Goal: Information Seeking & Learning: Learn about a topic

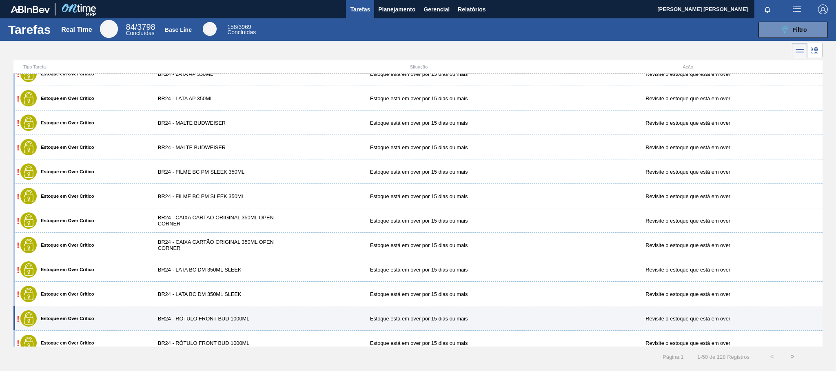
scroll to position [122, 0]
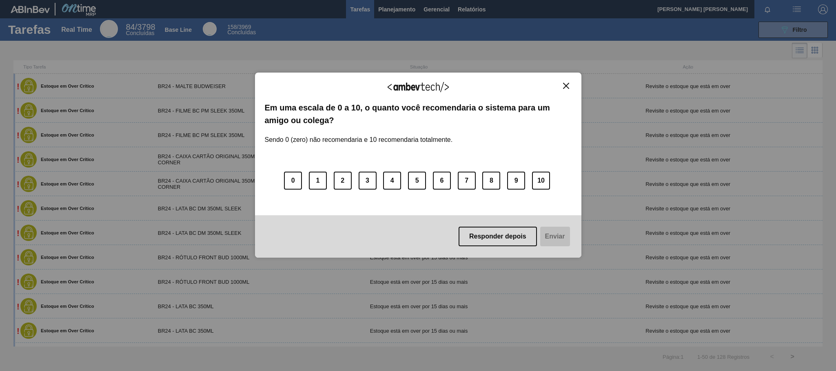
click at [571, 87] on button "Close" at bounding box center [566, 85] width 11 height 7
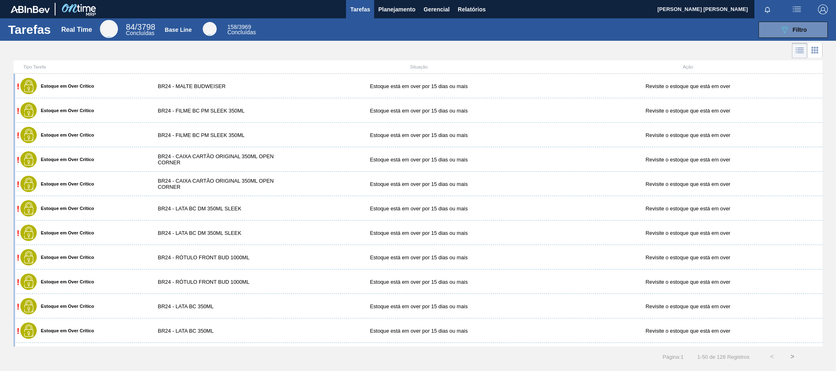
click at [265, 135] on div "BR24 - FILME BC PM SLEEK 350ML" at bounding box center [217, 135] width 135 height 6
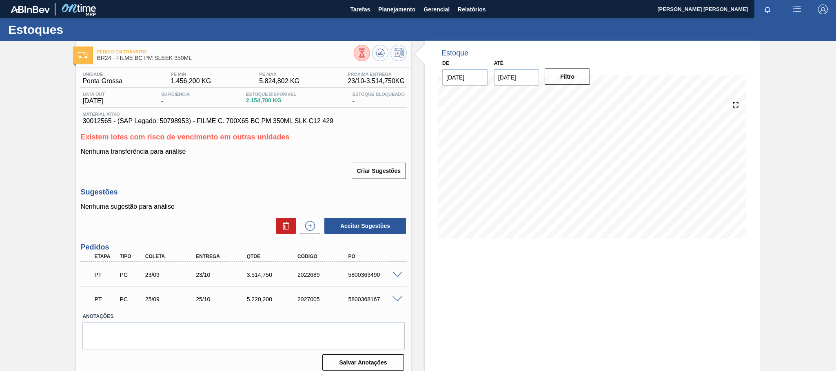
click at [396, 277] on span at bounding box center [398, 275] width 10 height 6
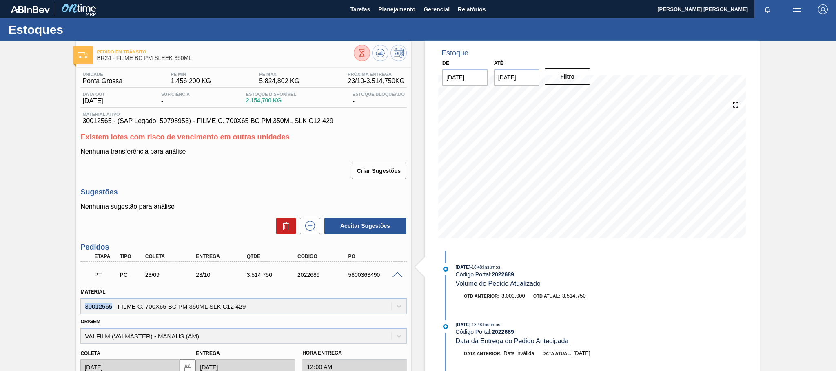
drag, startPoint x: 113, startPoint y: 309, endPoint x: 85, endPoint y: 313, distance: 28.1
click at [85, 313] on div "Material 30012565 - FILME C. 700X65 BC PM 350ML SLK C12 429" at bounding box center [243, 301] width 327 height 28
copy div "30012565"
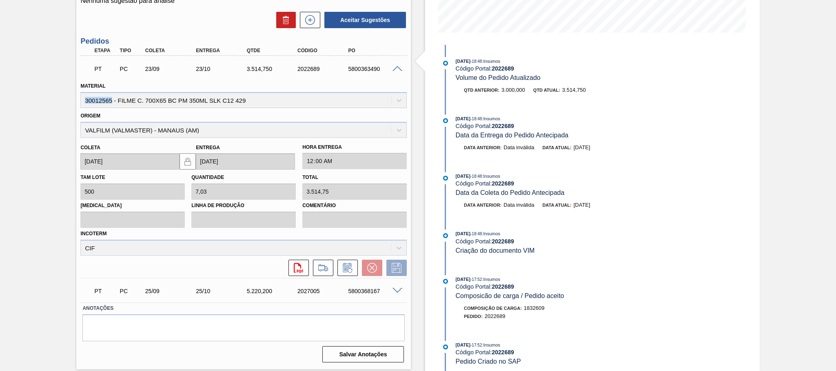
scroll to position [84, 0]
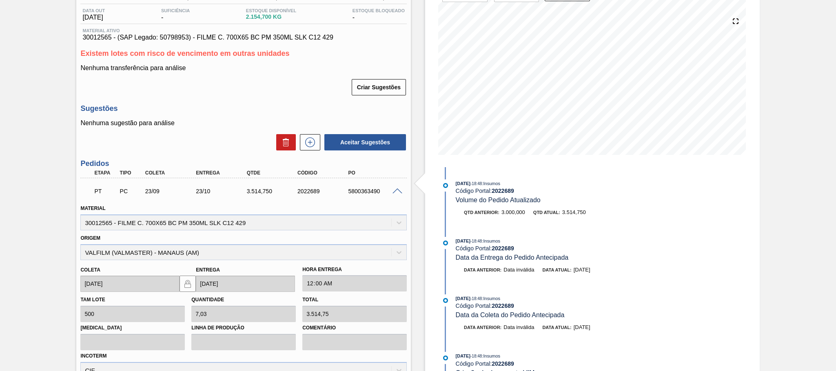
click at [391, 191] on div at bounding box center [399, 191] width 16 height 6
click at [394, 192] on span at bounding box center [398, 192] width 10 height 6
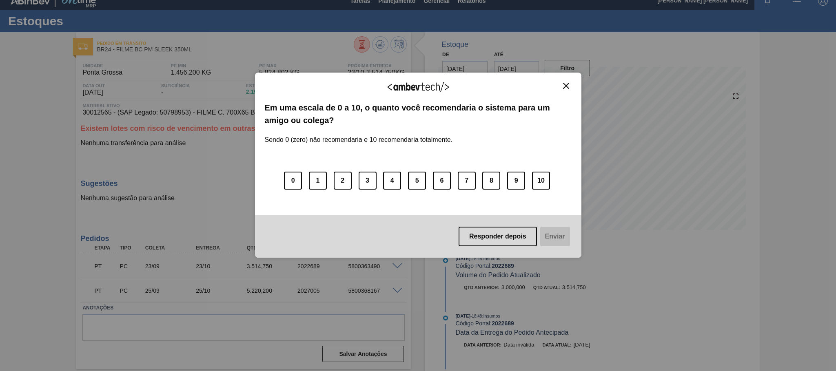
click at [571, 89] on button "Close" at bounding box center [566, 85] width 11 height 7
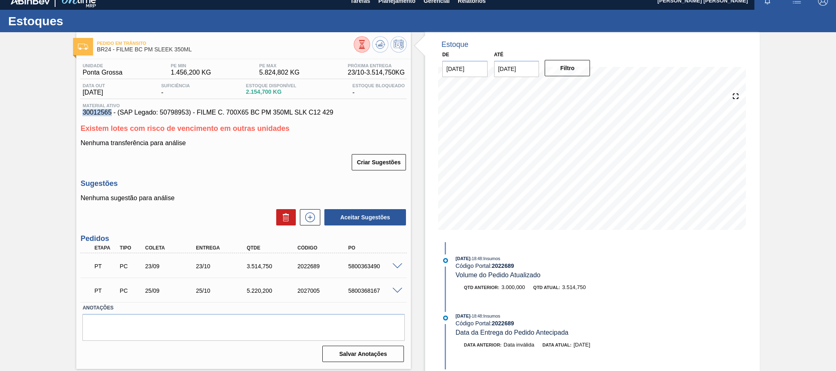
drag, startPoint x: 84, startPoint y: 114, endPoint x: 110, endPoint y: 118, distance: 26.8
click at [110, 116] on span "30012565 - (SAP Legado: 50798953) - FILME C. 700X65 BC PM 350ML SLK C12 429" at bounding box center [243, 112] width 322 height 7
copy span "30012565"
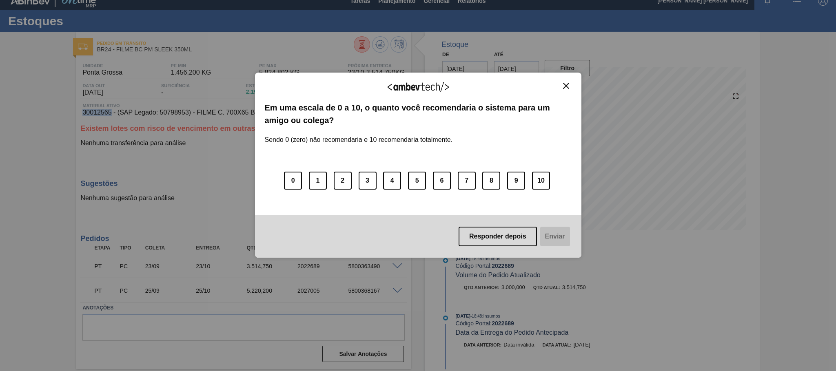
click at [567, 87] on img "Close" at bounding box center [566, 86] width 6 height 6
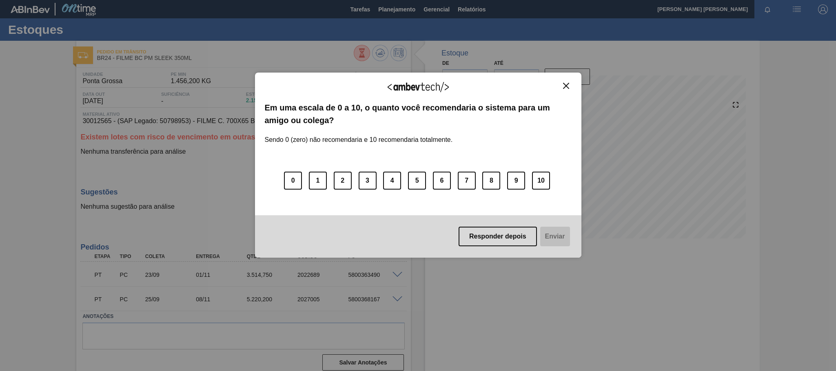
click at [565, 81] on div "Agradecemos seu feedback! Em uma escala de 0 a 10, o quanto você recomendaria o…" at bounding box center [418, 165] width 327 height 185
click at [563, 83] on img "Close" at bounding box center [566, 86] width 6 height 6
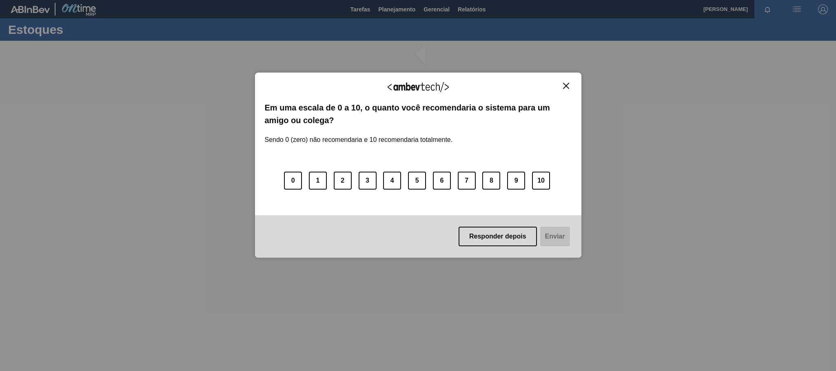
click at [563, 89] on img "Close" at bounding box center [566, 86] width 6 height 6
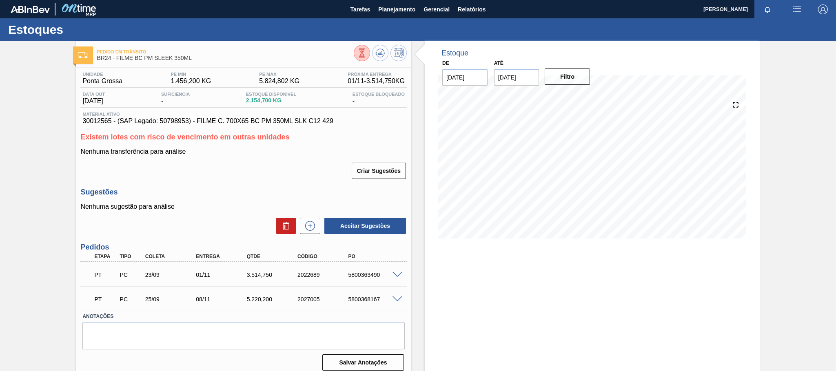
click at [276, 101] on span "2.154,700 KG" at bounding box center [271, 101] width 50 height 6
click at [272, 100] on span "2.154,700 KG" at bounding box center [271, 101] width 50 height 6
drag, startPoint x: 246, startPoint y: 97, endPoint x: 256, endPoint y: 97, distance: 9.8
click at [247, 97] on div "Data out 11/10/2025 Suficiência - Estoque Disponível 2.154,700 KG Estoque Bloqu…" at bounding box center [243, 100] width 327 height 16
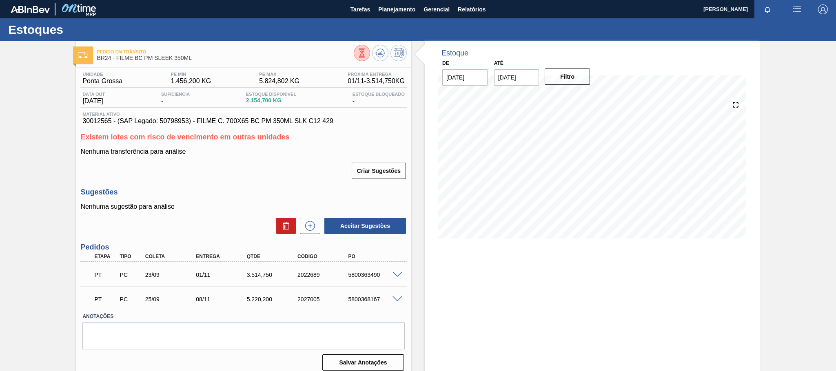
click at [262, 97] on span "Estoque Disponível" at bounding box center [271, 94] width 50 height 5
click at [389, 92] on span "Estoque Bloqueado" at bounding box center [379, 94] width 52 height 5
click at [374, 81] on span "01/11 - 3.514,750 KG" at bounding box center [376, 81] width 57 height 7
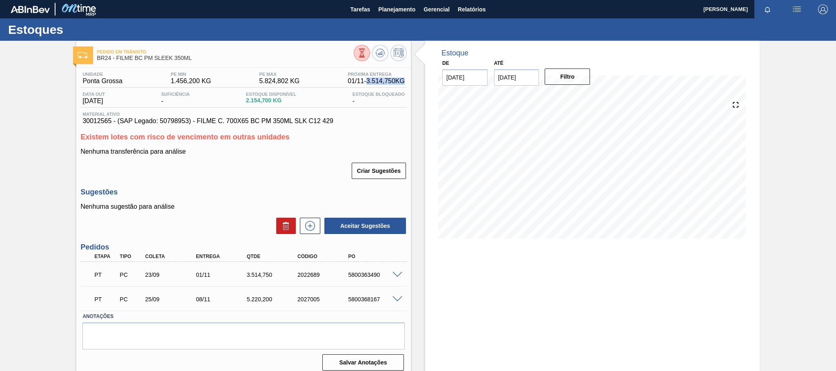
click at [374, 81] on span "01/11 - 3.514,750 KG" at bounding box center [376, 81] width 57 height 7
click at [358, 50] on icon at bounding box center [362, 53] width 9 height 9
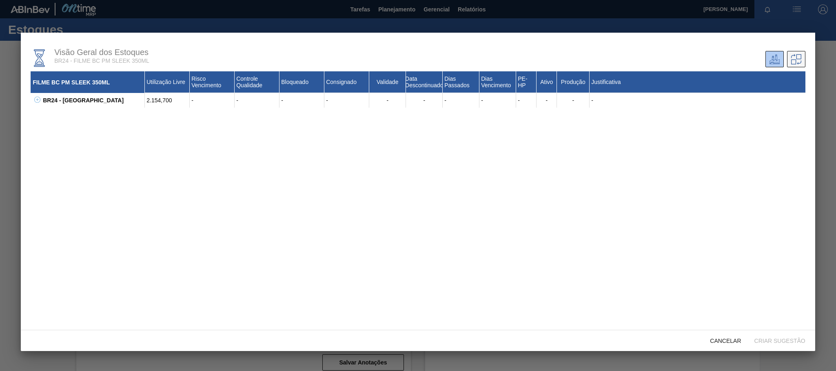
click at [796, 64] on icon at bounding box center [797, 59] width 10 height 10
click at [773, 61] on icon at bounding box center [775, 59] width 10 height 10
click at [156, 108] on div "FILME BC PM SLEEK 350ML Utilização Livre Risco Vencimento Controle Qualidade Bl…" at bounding box center [418, 201] width 775 height 261
click at [38, 97] on icon at bounding box center [37, 100] width 6 height 6
click at [351, 209] on div "FILME BC PM SLEEK 350ML Utilização Livre Risco Vencimento Controle Qualidade Bl…" at bounding box center [418, 201] width 775 height 261
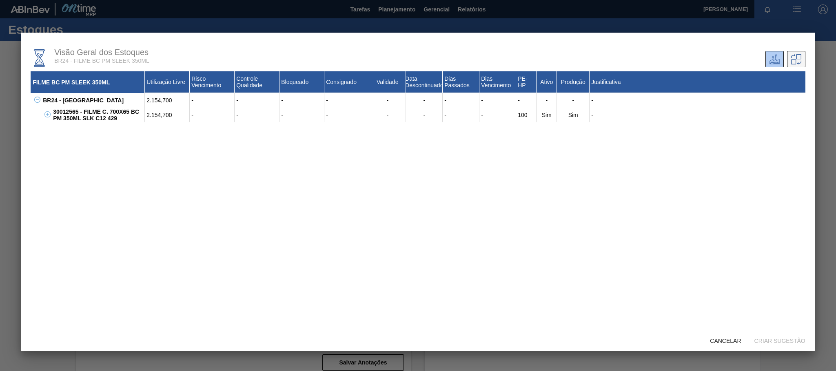
click at [796, 61] on icon at bounding box center [797, 59] width 10 height 10
click at [774, 58] on icon at bounding box center [775, 59] width 10 height 10
click at [46, 113] on icon at bounding box center [47, 114] width 6 height 6
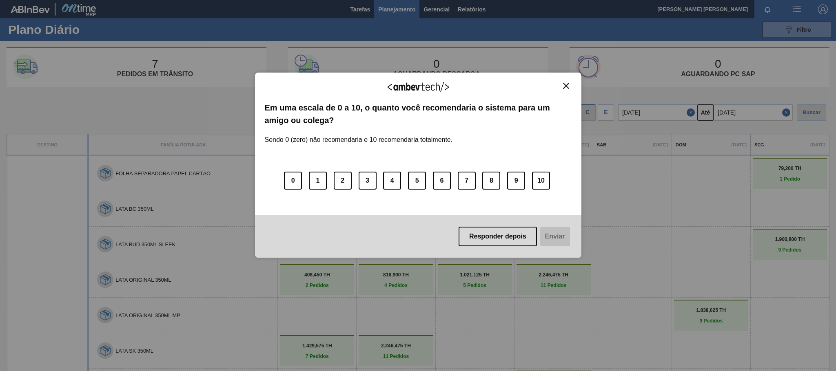
click at [569, 83] on img "Close" at bounding box center [566, 86] width 6 height 6
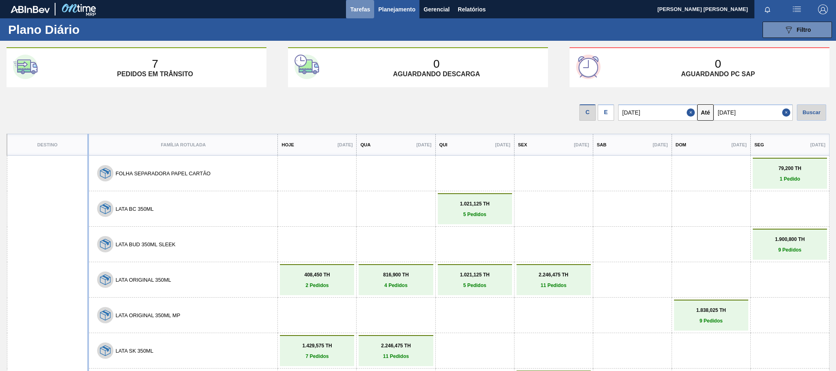
click at [360, 9] on span "Tarefas" at bounding box center [360, 9] width 20 height 10
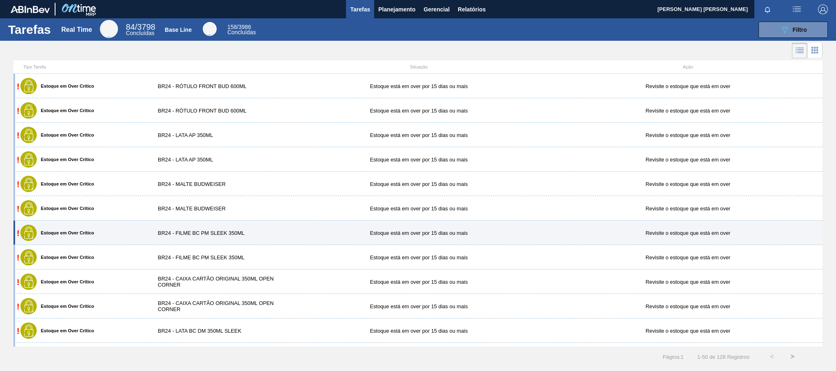
click at [257, 233] on div "BR24 - FILME BC PM SLEEK 350ML" at bounding box center [217, 233] width 135 height 6
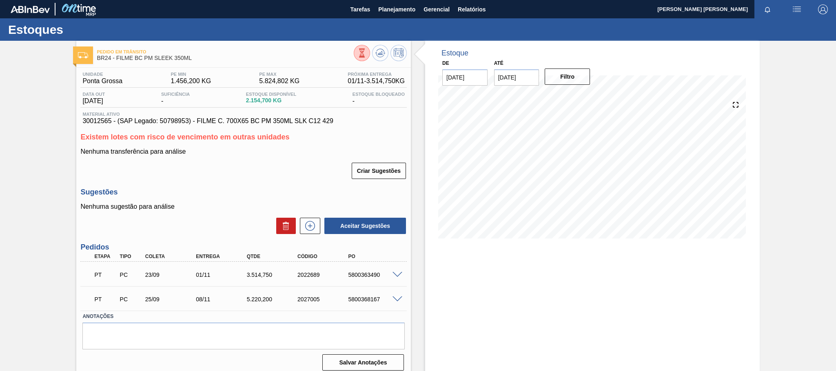
click at [147, 158] on div "Nenhuma transferência para análise Criar Sugestões" at bounding box center [243, 164] width 327 height 32
